Goal: Task Accomplishment & Management: Use online tool/utility

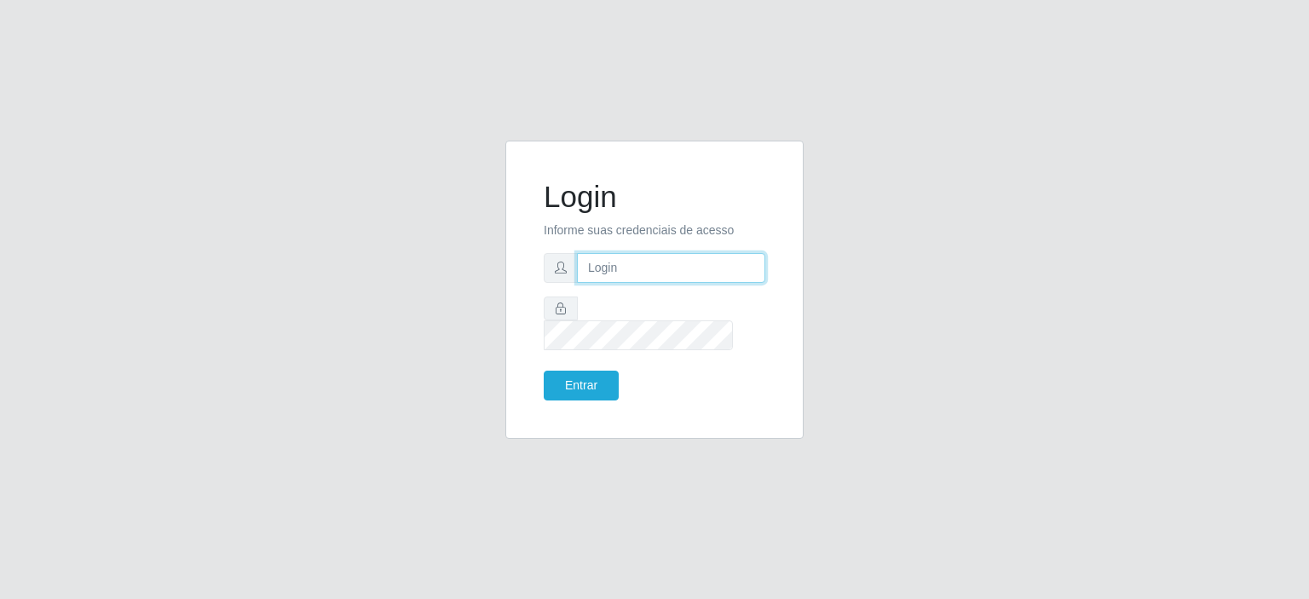
click at [676, 276] on input "text" at bounding box center [671, 268] width 188 height 30
type input "[EMAIL_ADDRESS][PERSON_NAME][DOMAIN_NAME]"
click at [544, 371] on button "Entrar" at bounding box center [581, 386] width 75 height 30
click at [629, 283] on input "text" at bounding box center [671, 268] width 188 height 30
type input "[EMAIL_ADDRESS][PERSON_NAME][DOMAIN_NAME]"
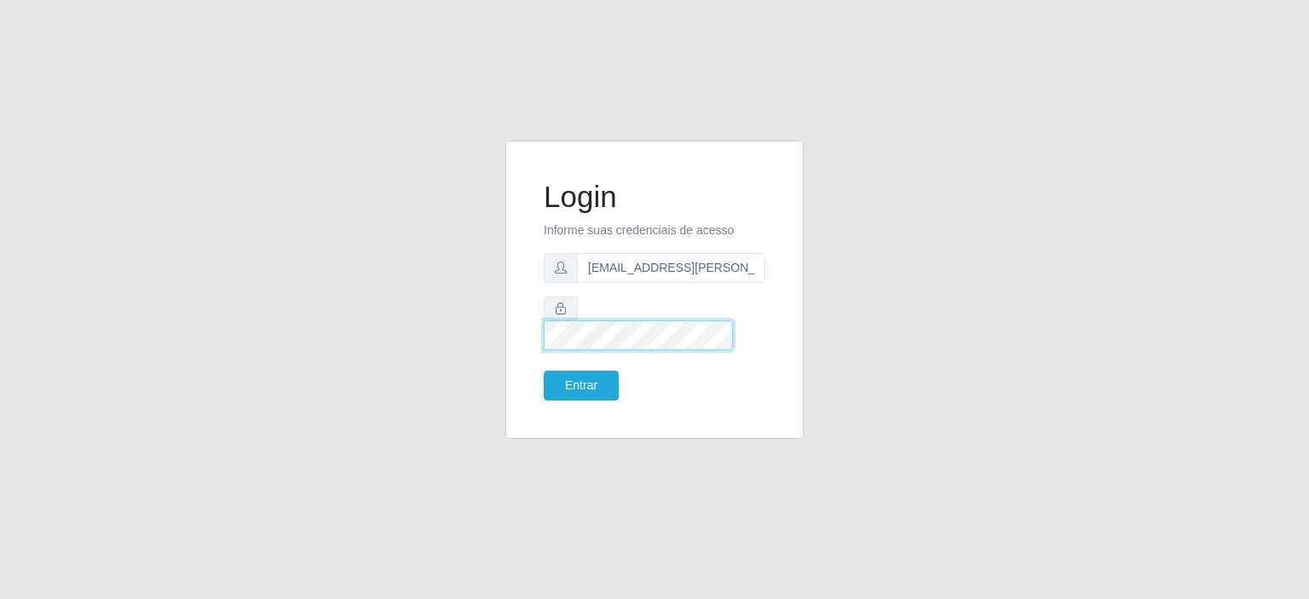
click at [544, 371] on button "Entrar" at bounding box center [581, 386] width 75 height 30
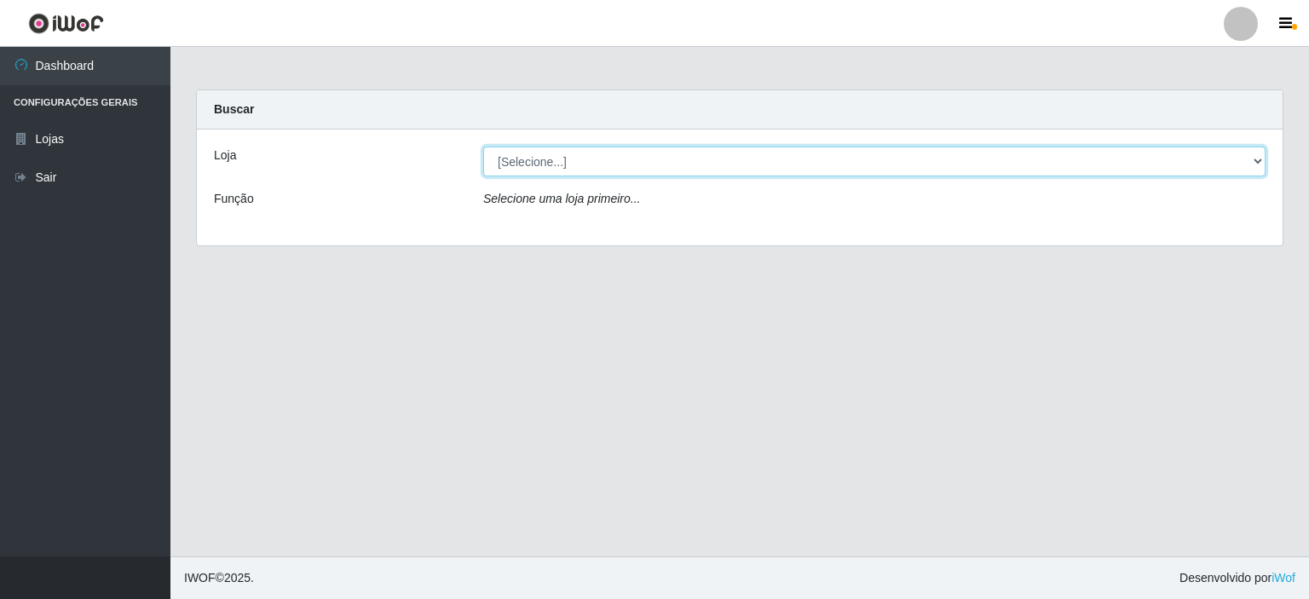
click at [1258, 165] on select "[Selecione...] Corte Fácil - Unidade Planalto" at bounding box center [874, 162] width 782 height 30
select select "202"
click at [483, 147] on select "[Selecione...] Corte Fácil - Unidade Planalto" at bounding box center [874, 162] width 782 height 30
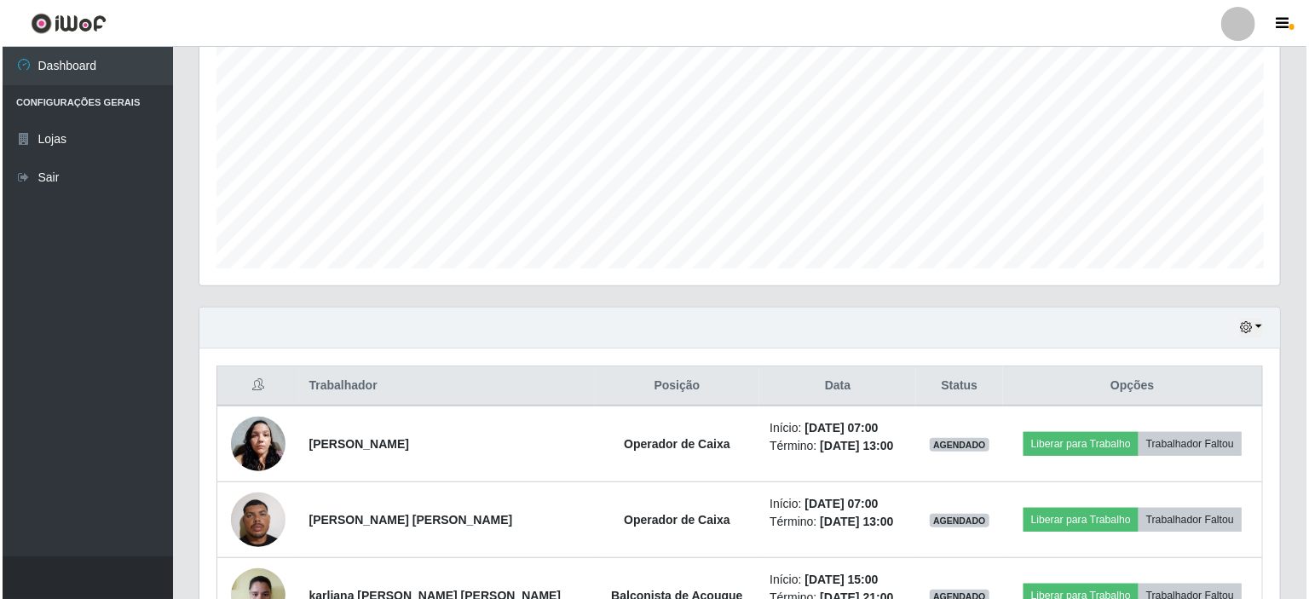
scroll to position [426, 0]
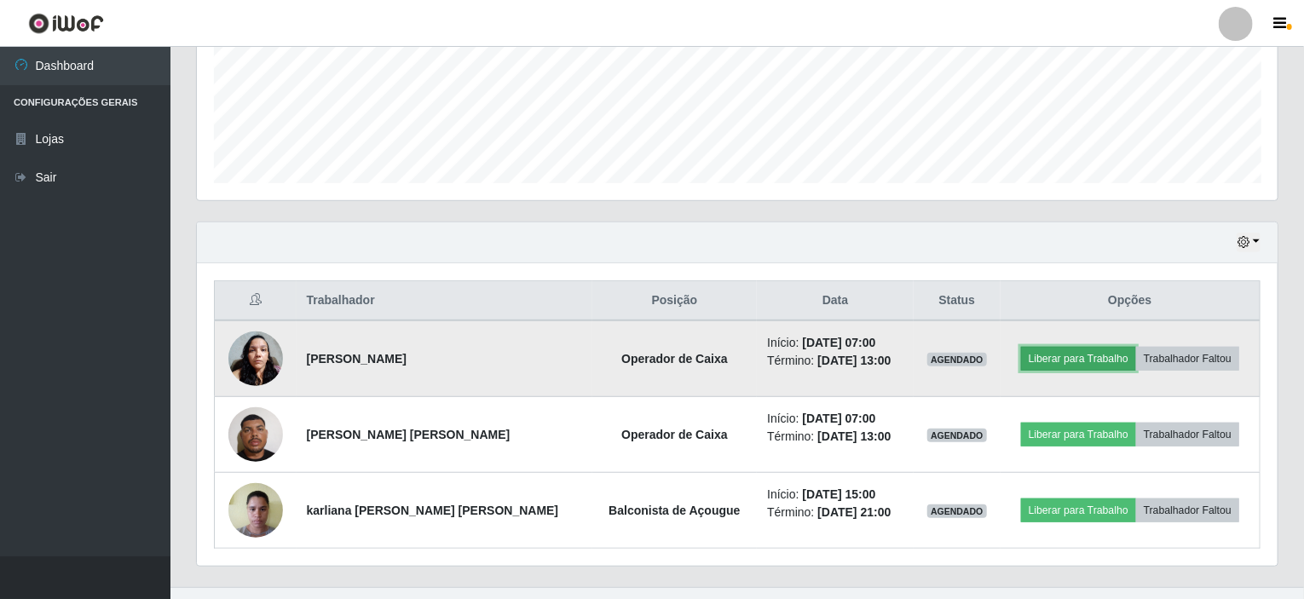
click at [1034, 358] on button "Liberar para Trabalho" at bounding box center [1078, 359] width 115 height 24
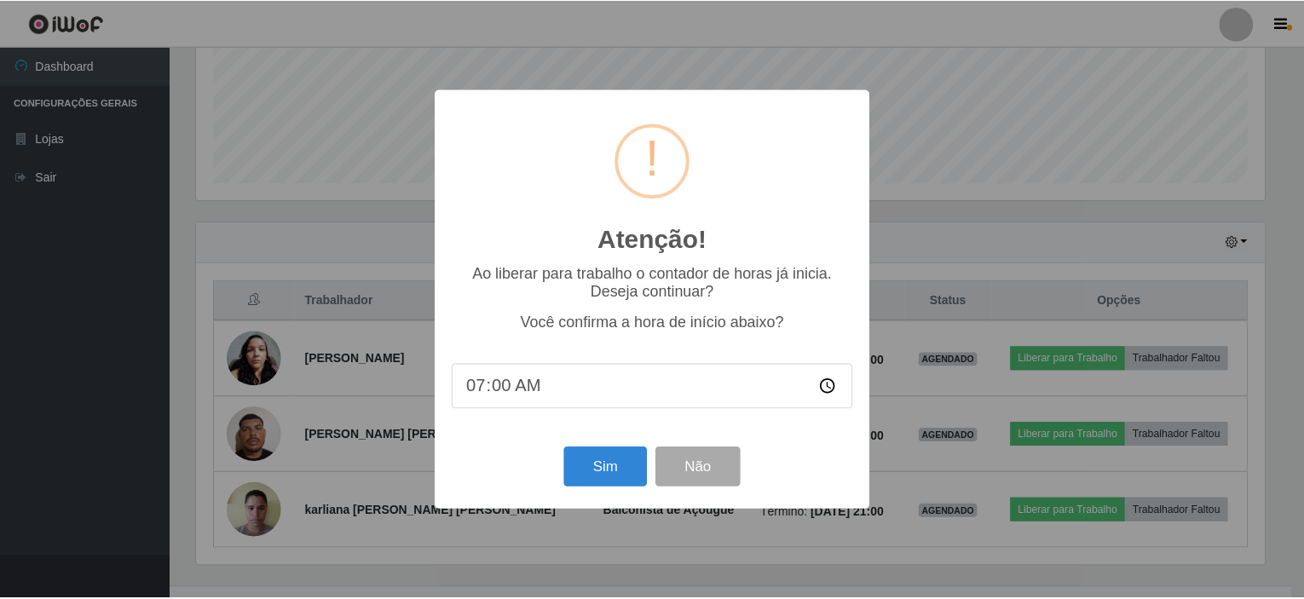
scroll to position [354, 1074]
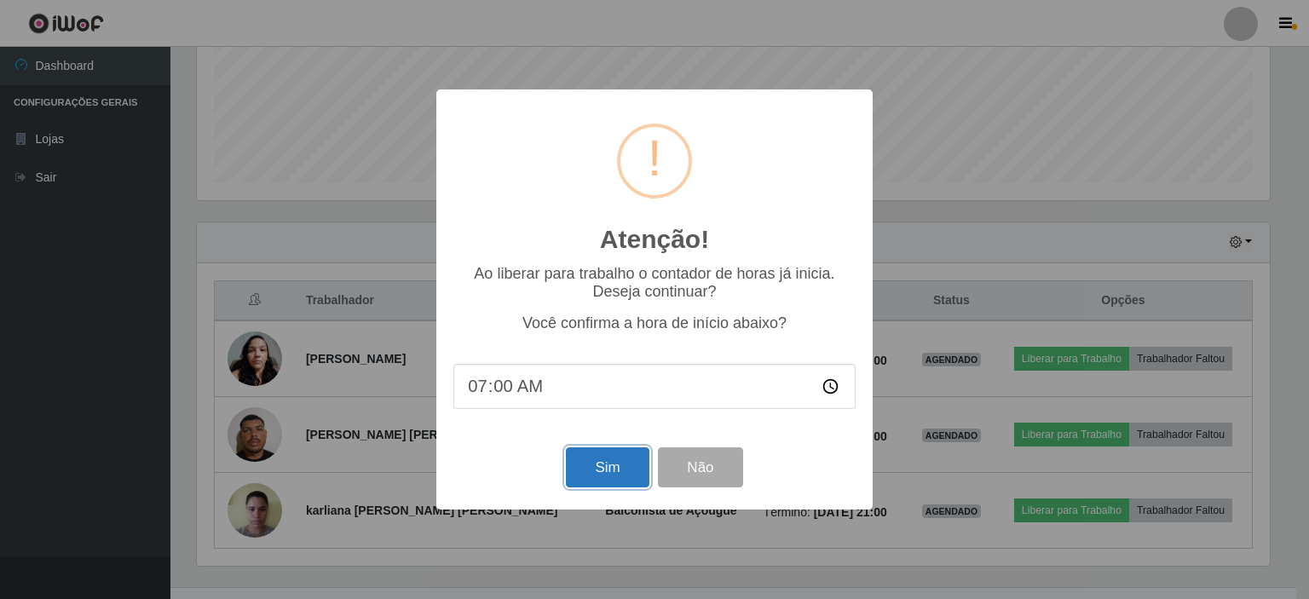
click at [619, 463] on button "Sim" at bounding box center [607, 467] width 83 height 40
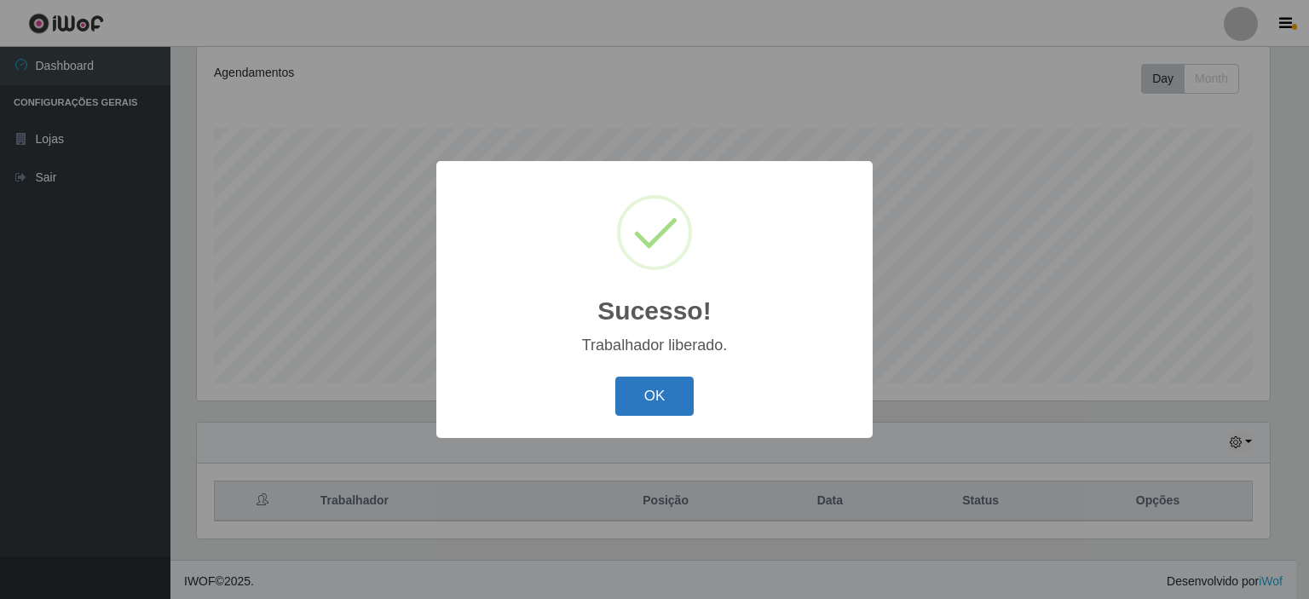
click at [650, 401] on button "OK" at bounding box center [654, 397] width 79 height 40
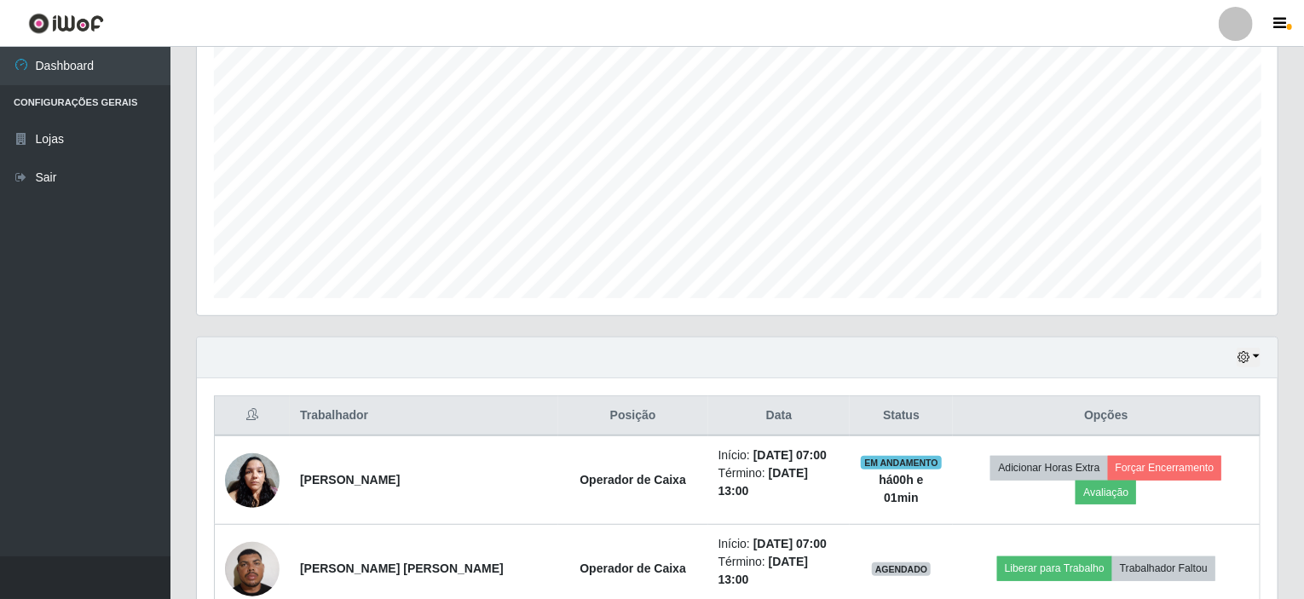
scroll to position [453, 0]
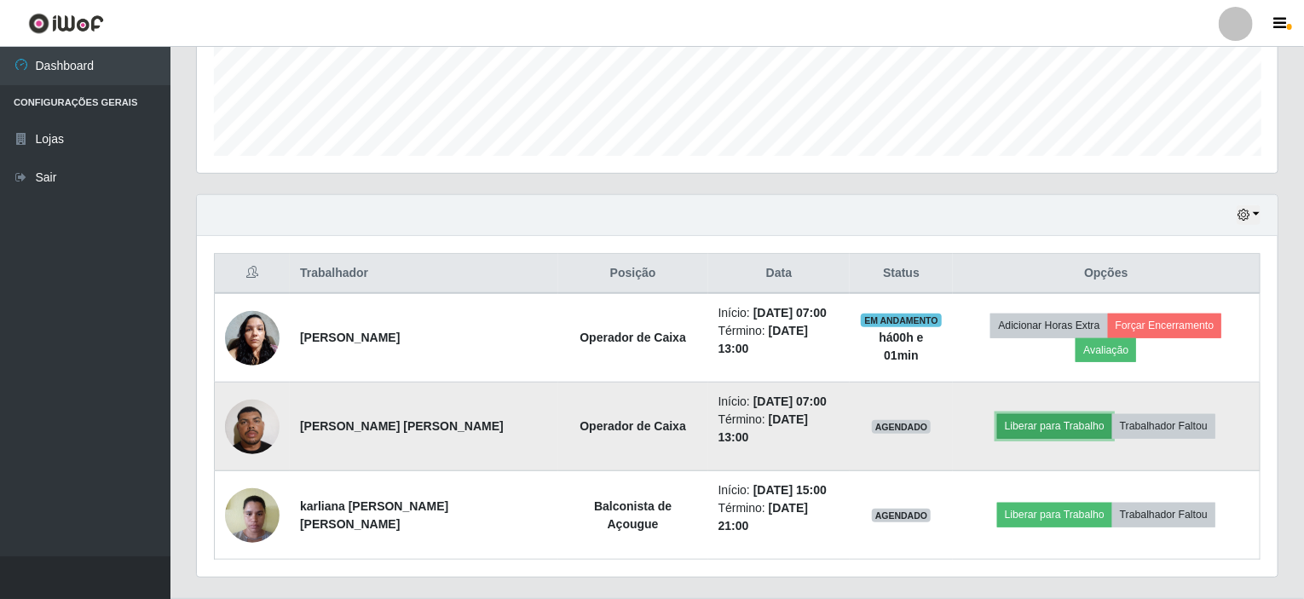
click at [1013, 414] on button "Liberar para Trabalho" at bounding box center [1054, 426] width 115 height 24
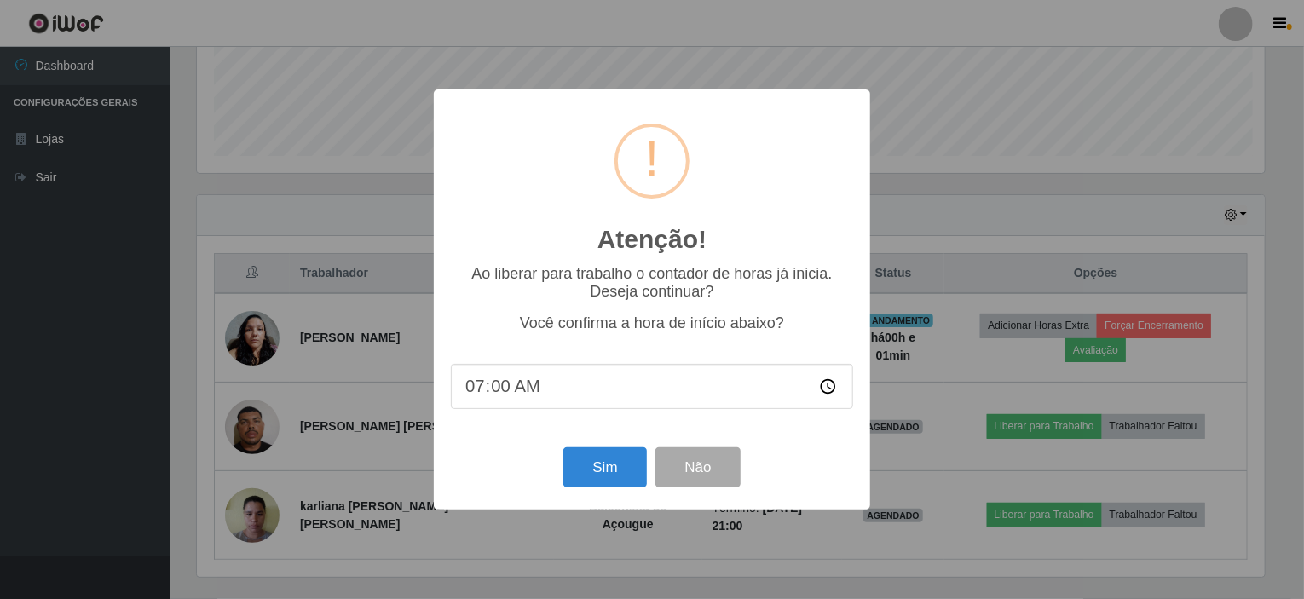
scroll to position [354, 1074]
click at [616, 466] on button "Sim" at bounding box center [607, 467] width 83 height 40
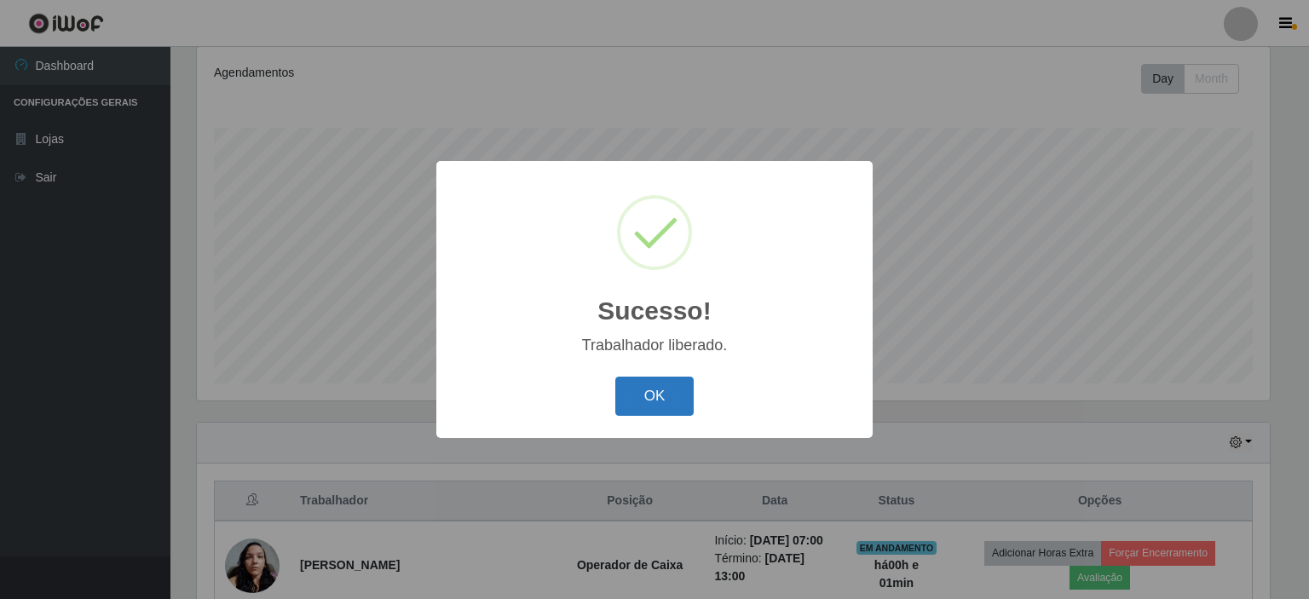
click at [683, 390] on button "OK" at bounding box center [654, 397] width 79 height 40
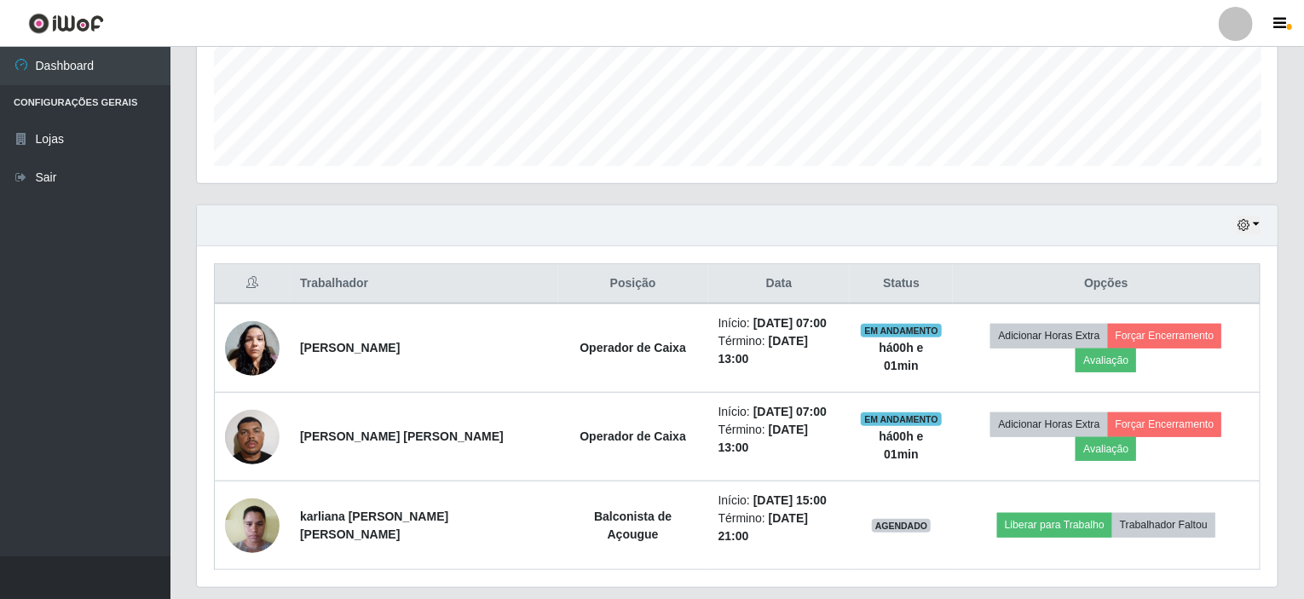
scroll to position [453, 0]
